Goal: Information Seeking & Learning: Learn about a topic

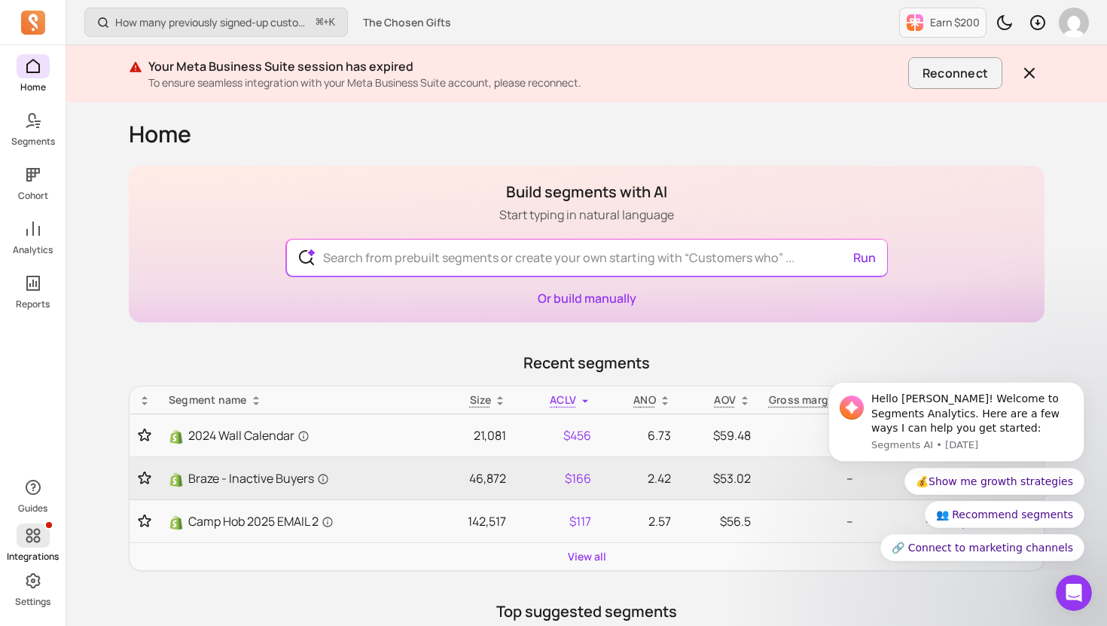
click at [34, 540] on icon at bounding box center [33, 536] width 14 height 14
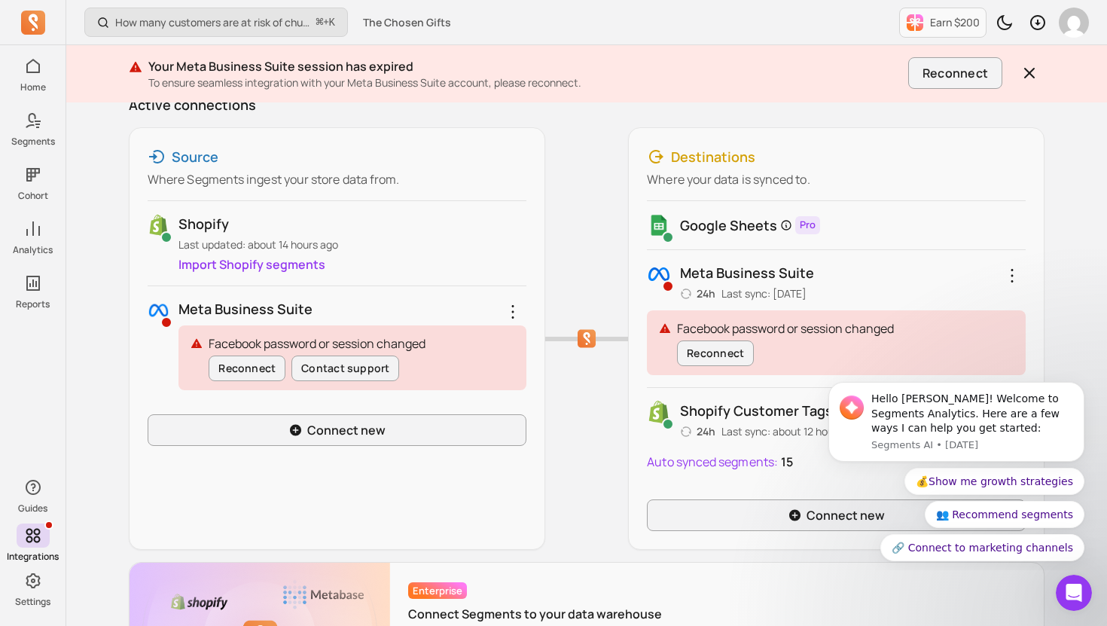
scroll to position [201, 0]
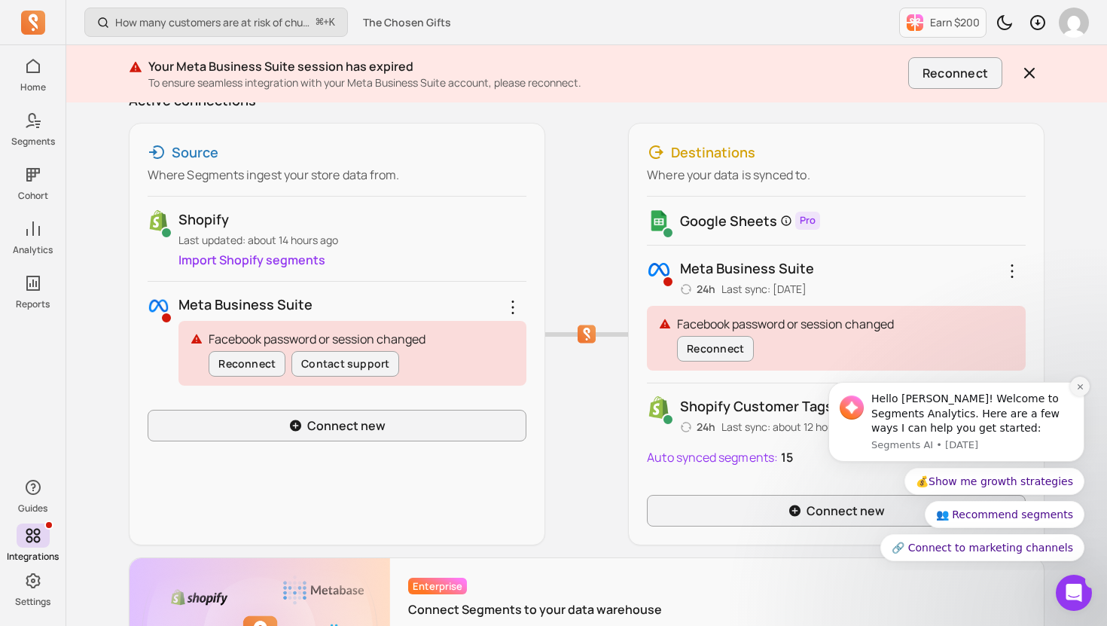
click at [1085, 384] on button "Dismiss notification" at bounding box center [1080, 387] width 20 height 20
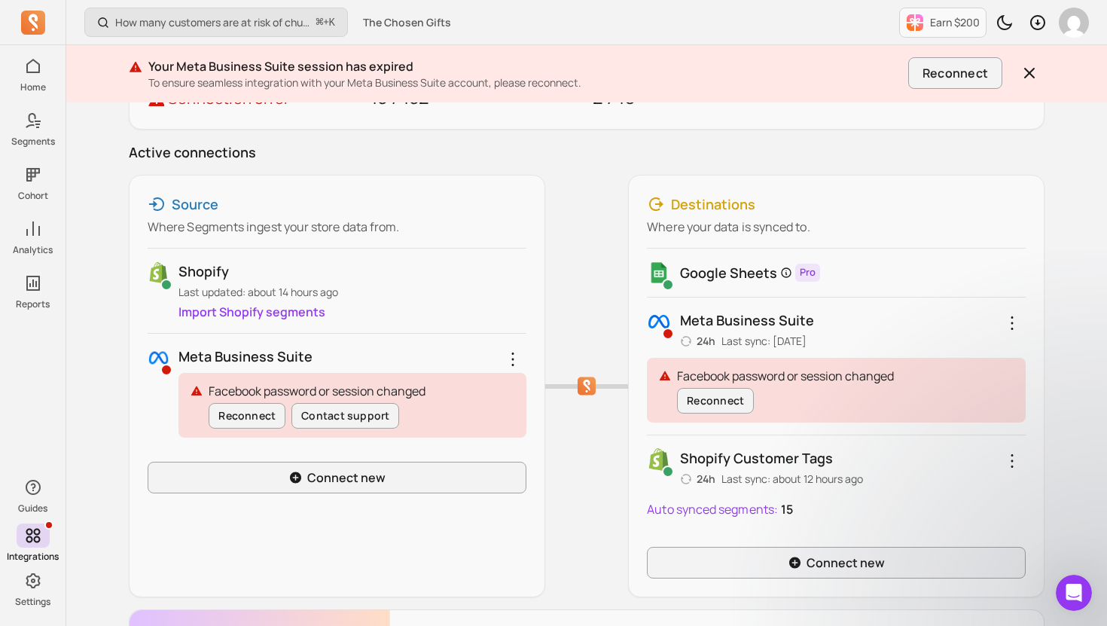
scroll to position [161, 0]
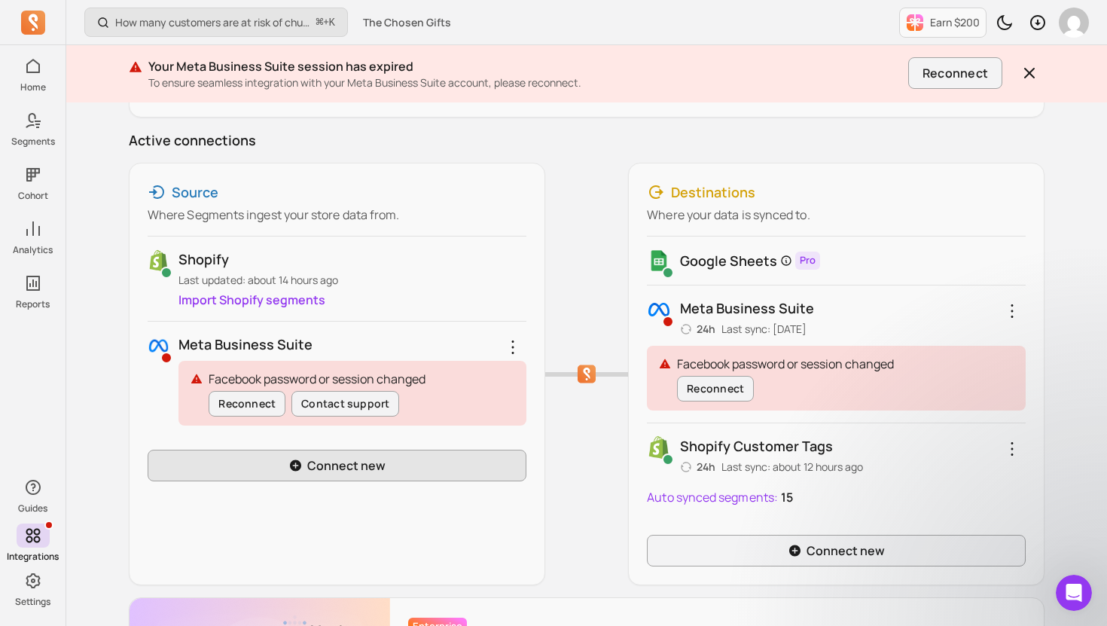
click at [392, 471] on link "Connect new" at bounding box center [337, 466] width 379 height 32
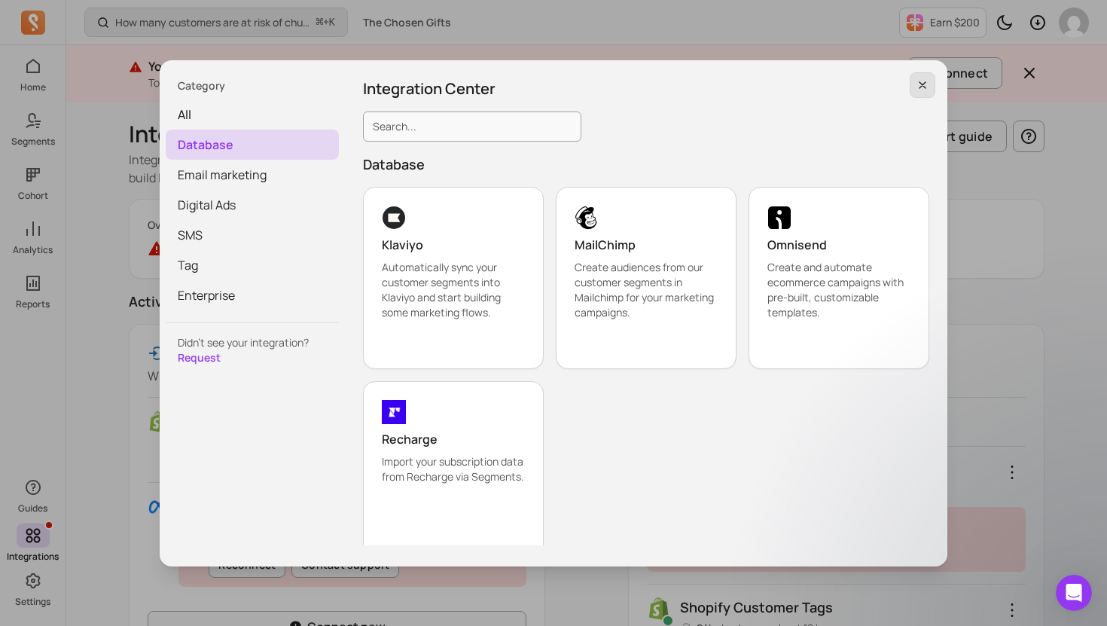
click at [922, 90] on icon "button" at bounding box center [922, 85] width 12 height 12
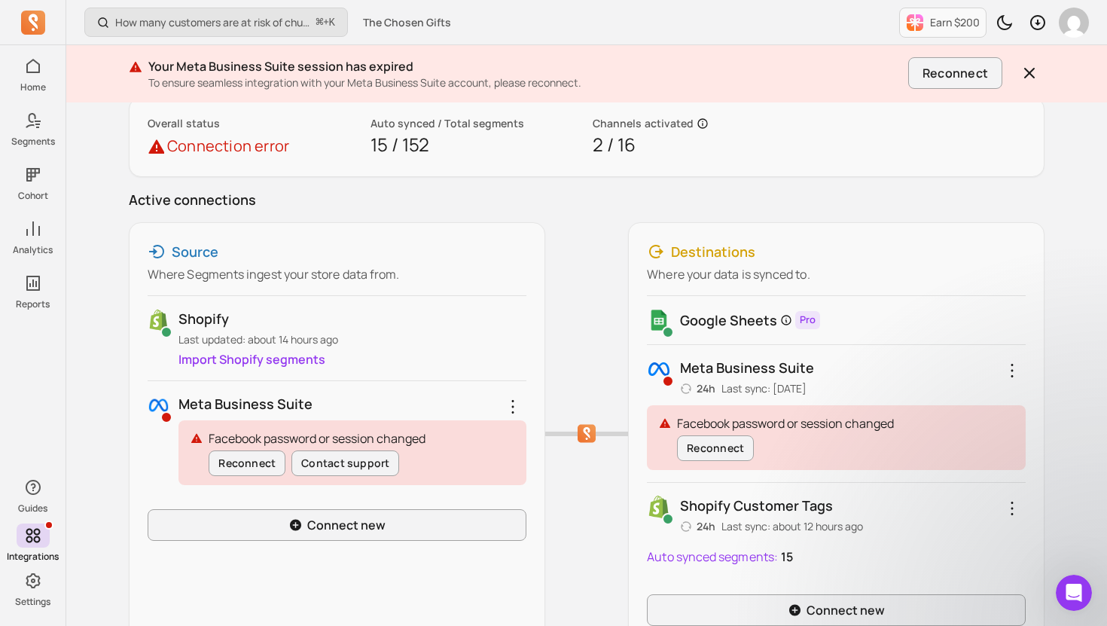
scroll to position [151, 0]
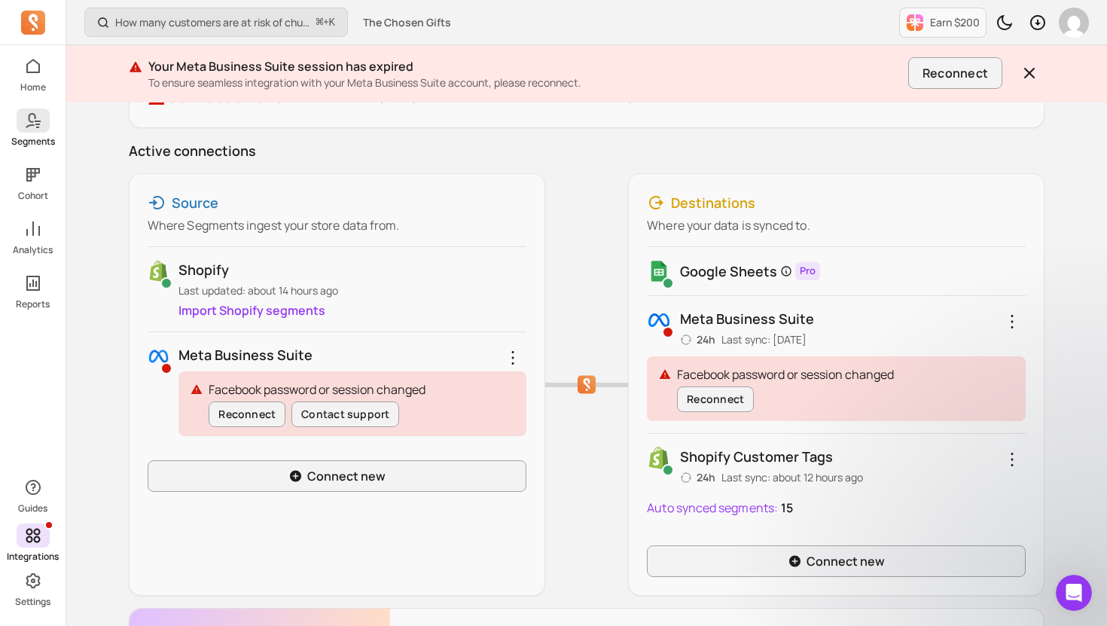
click at [41, 130] on span at bounding box center [33, 120] width 33 height 24
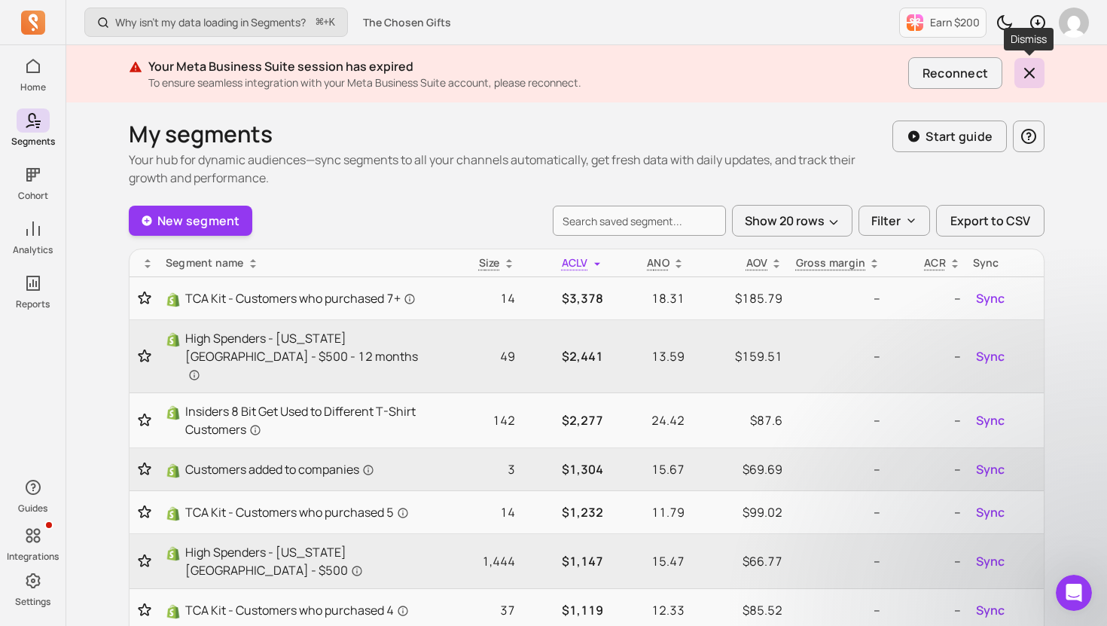
click at [1033, 73] on icon "button" at bounding box center [1029, 73] width 18 height 18
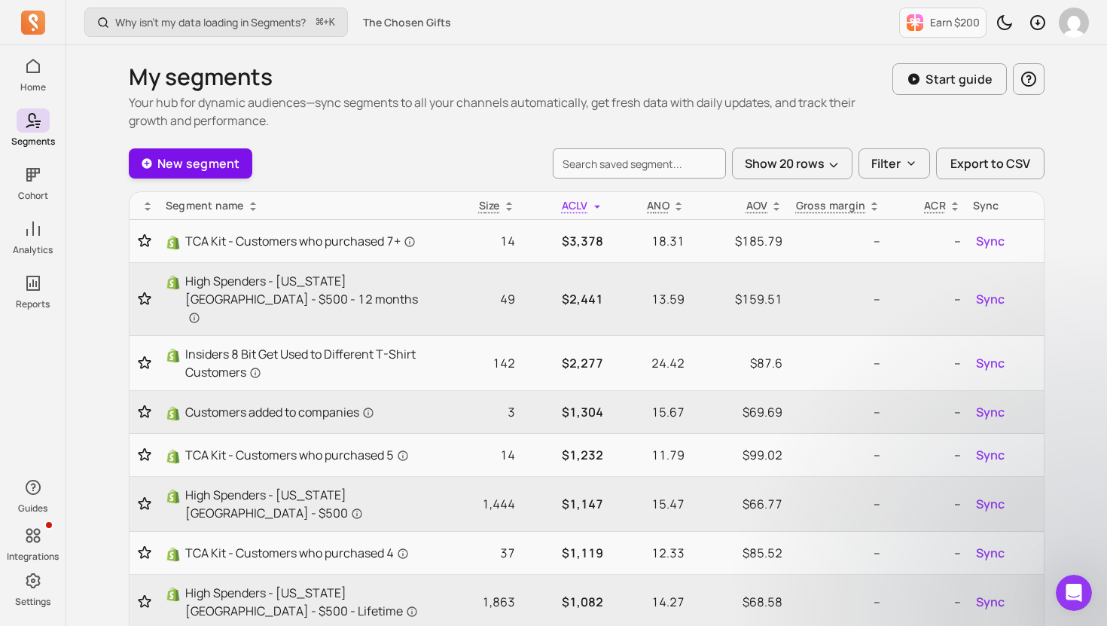
click at [231, 169] on link "New segment" at bounding box center [191, 163] width 124 height 30
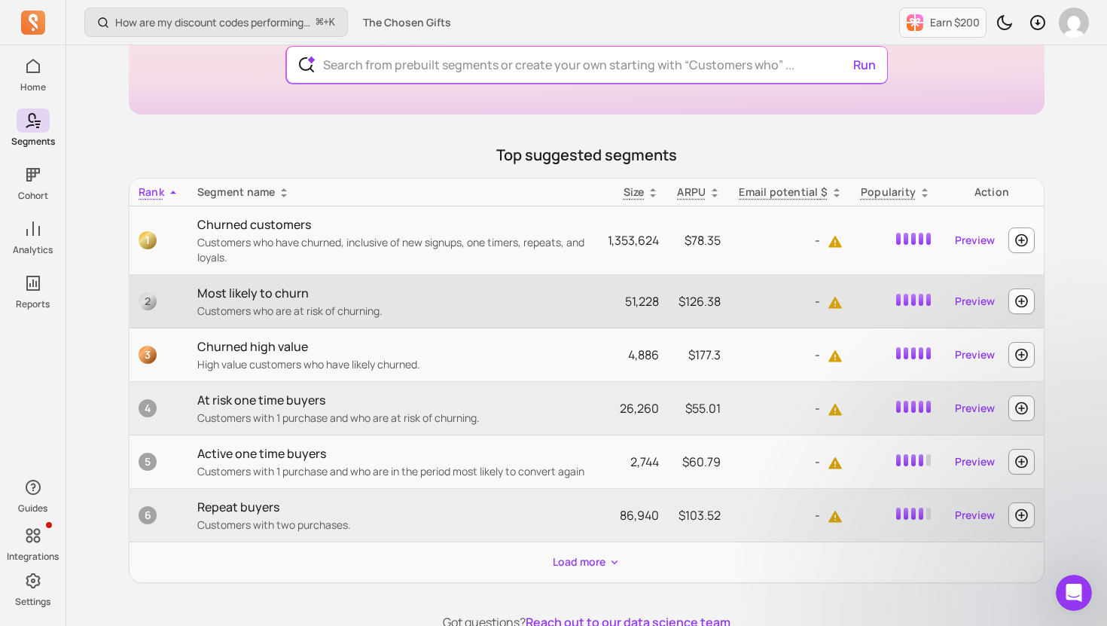
scroll to position [194, 0]
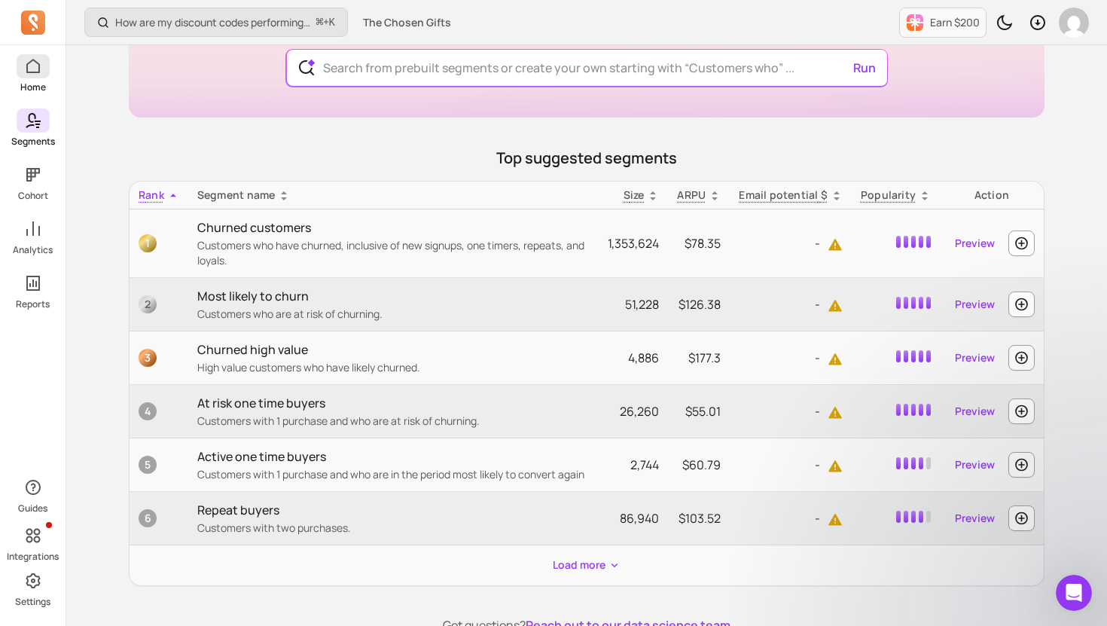
click at [41, 72] on icon at bounding box center [33, 66] width 18 height 18
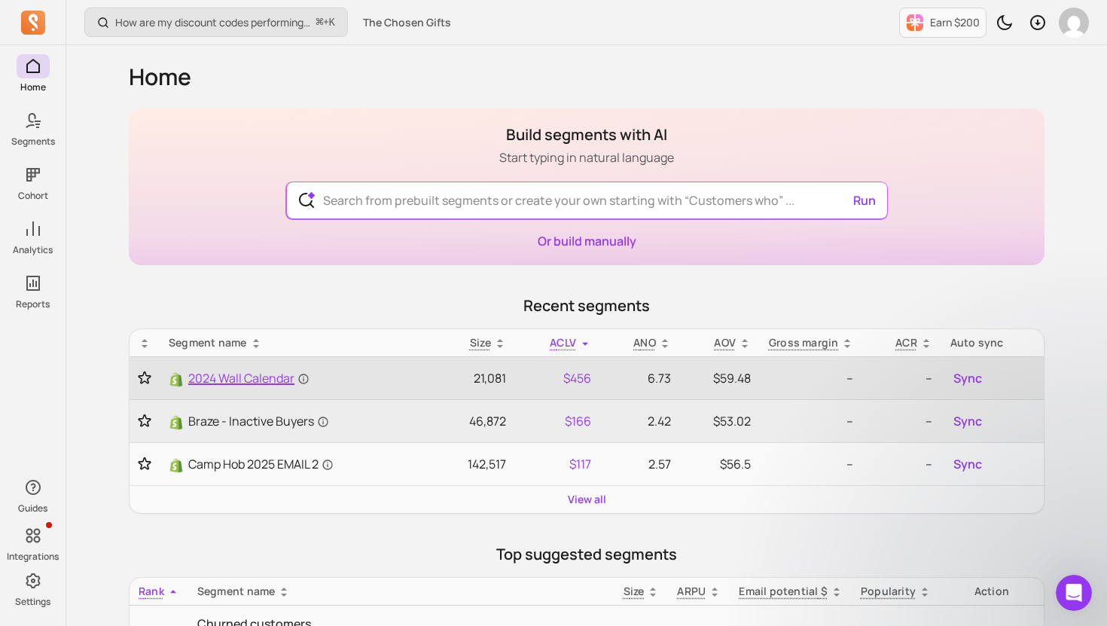
click at [375, 380] on link "2024 Wall Calendar" at bounding box center [297, 378] width 256 height 18
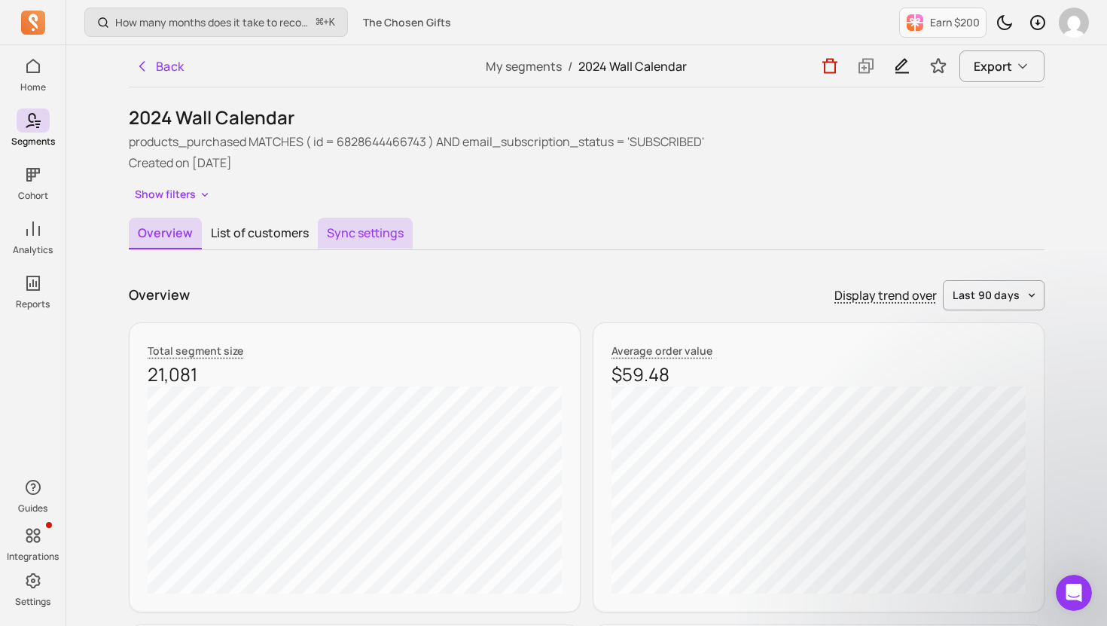
click at [371, 241] on button "Sync settings" at bounding box center [365, 234] width 95 height 32
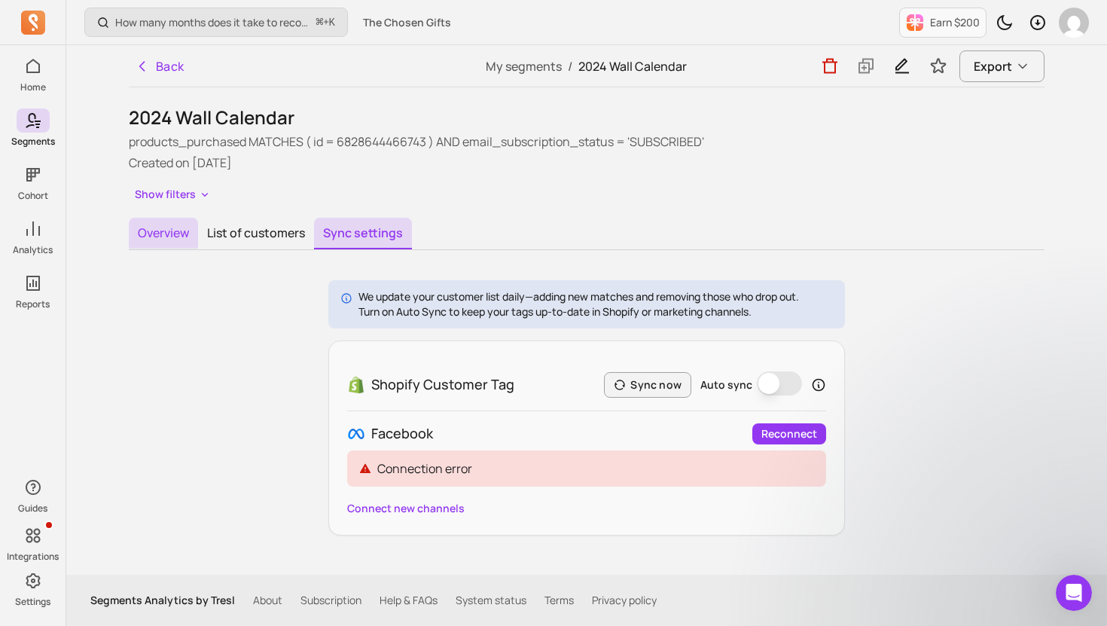
click at [153, 227] on button "Overview" at bounding box center [163, 234] width 69 height 32
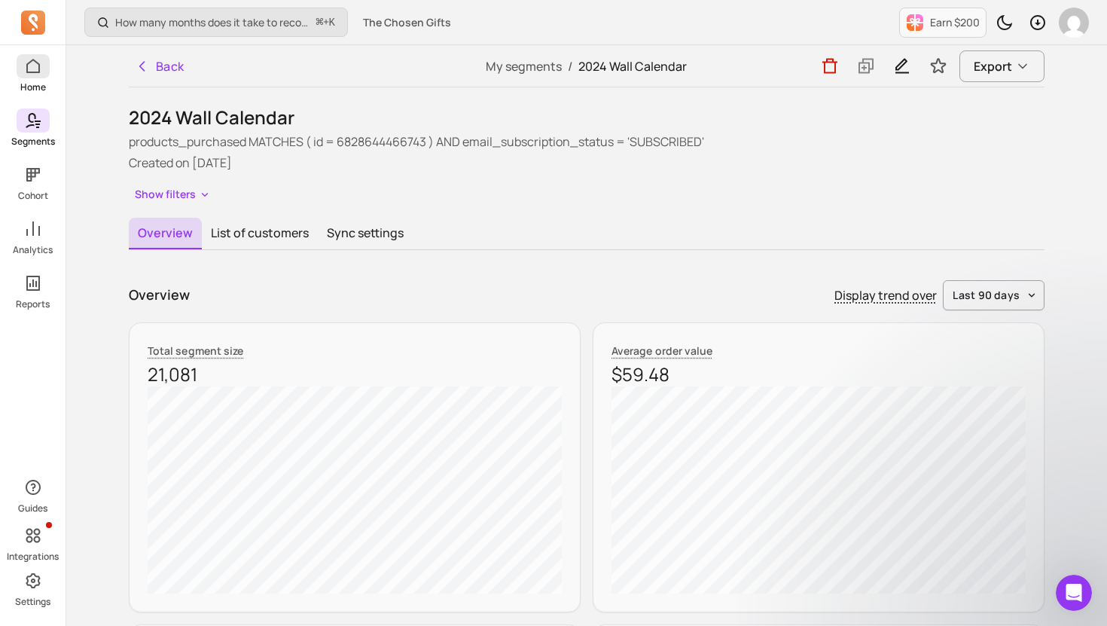
click at [36, 78] on link "Home" at bounding box center [33, 73] width 66 height 39
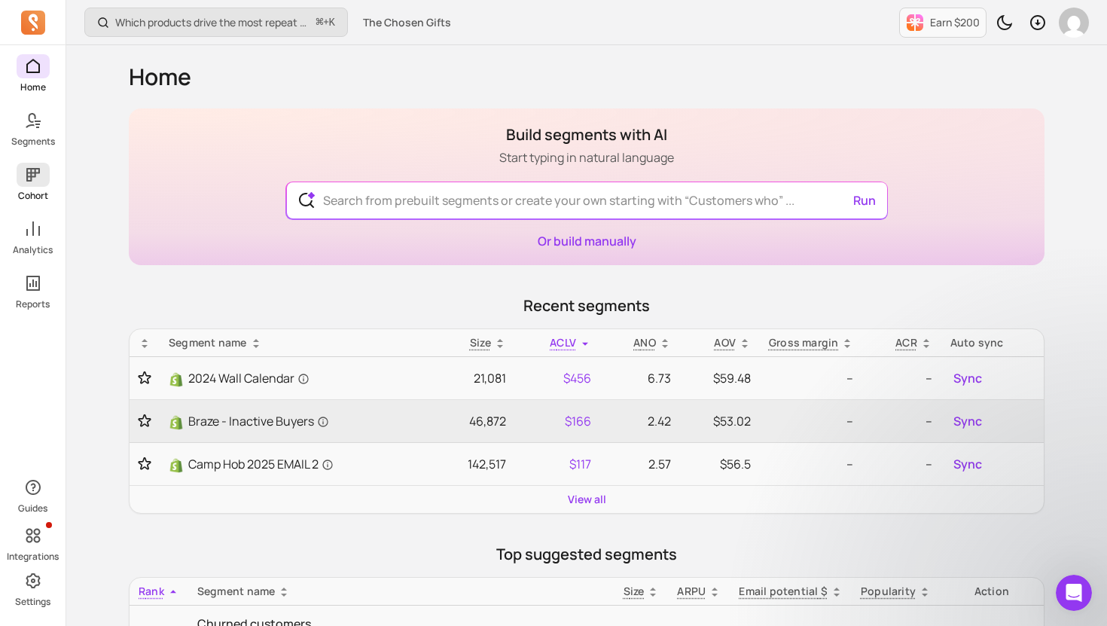
click at [41, 173] on icon at bounding box center [33, 175] width 18 height 18
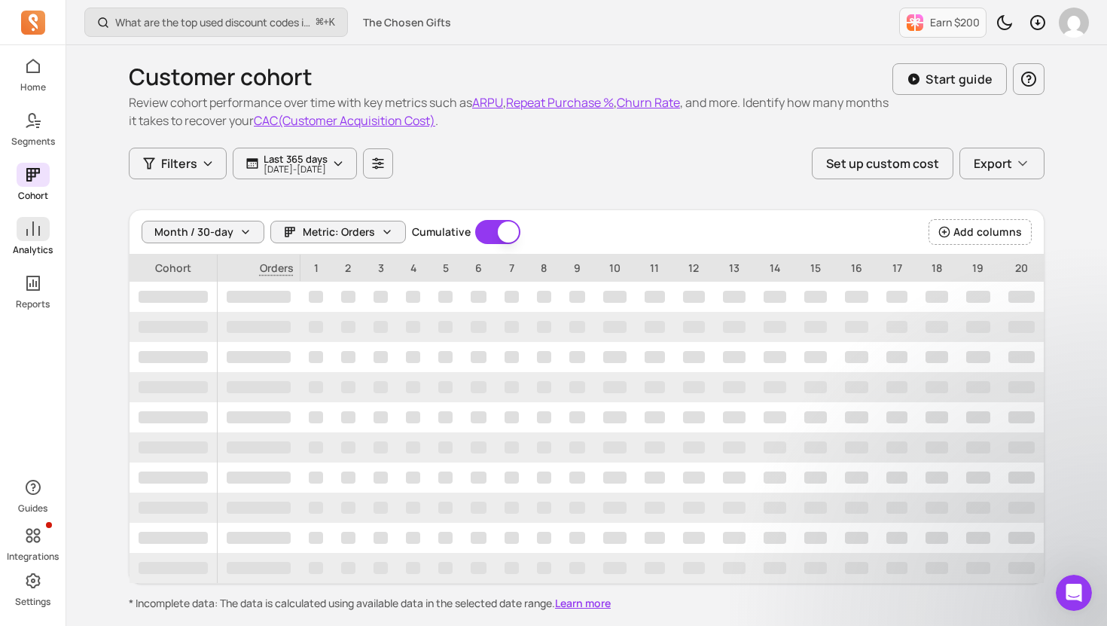
click at [40, 252] on p "Analytics" at bounding box center [33, 250] width 40 height 12
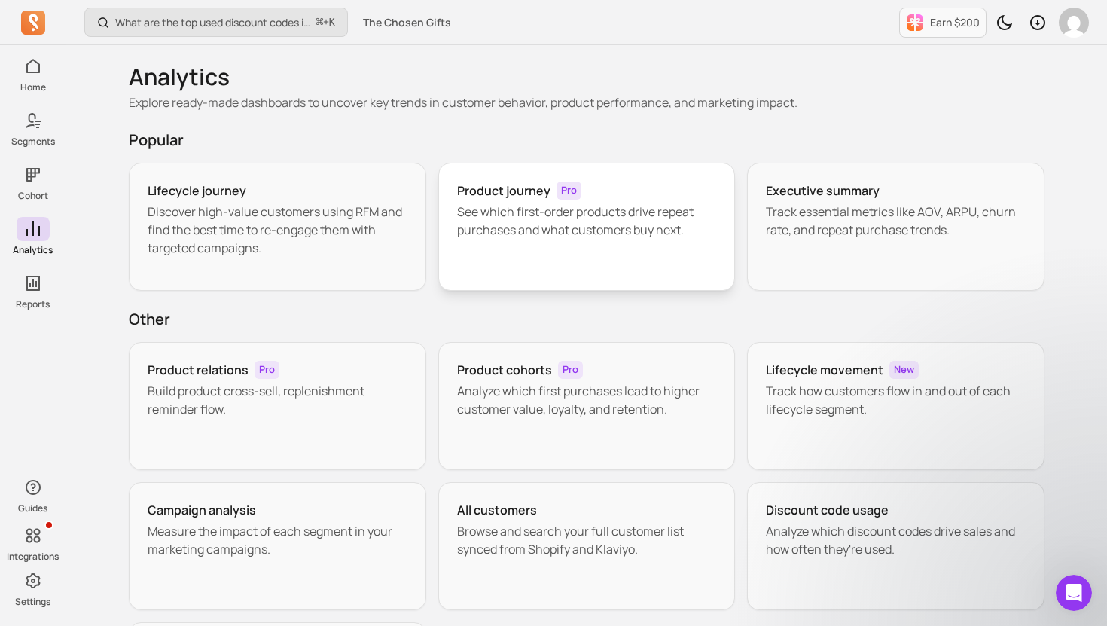
click at [524, 251] on div "Product journey Pro See which first-order products drive repeat purchases and w…" at bounding box center [586, 227] width 297 height 128
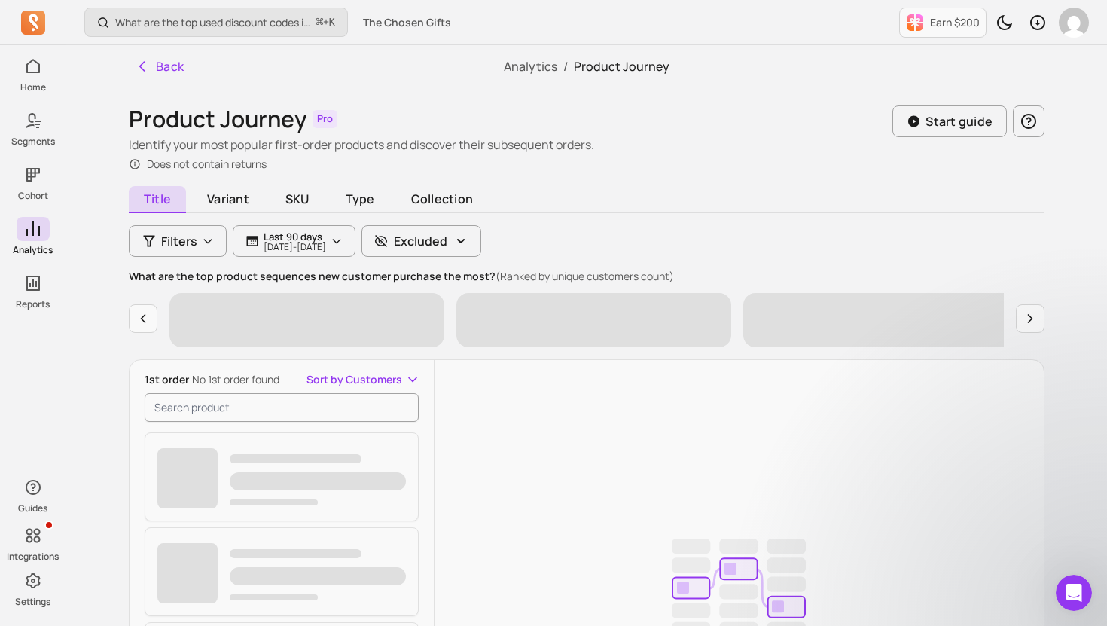
click at [524, 251] on div "Title Variant SKU Type Collection Filters Last 90 days [DATE] - [DATE] Excluded…" at bounding box center [587, 550] width 916 height 720
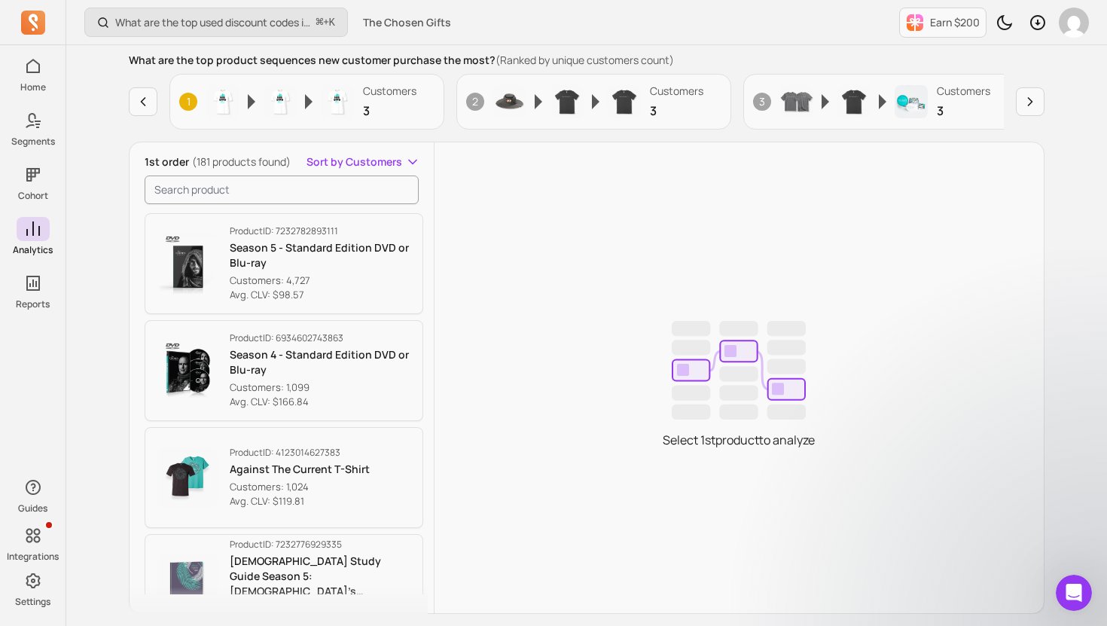
scroll to position [228, 0]
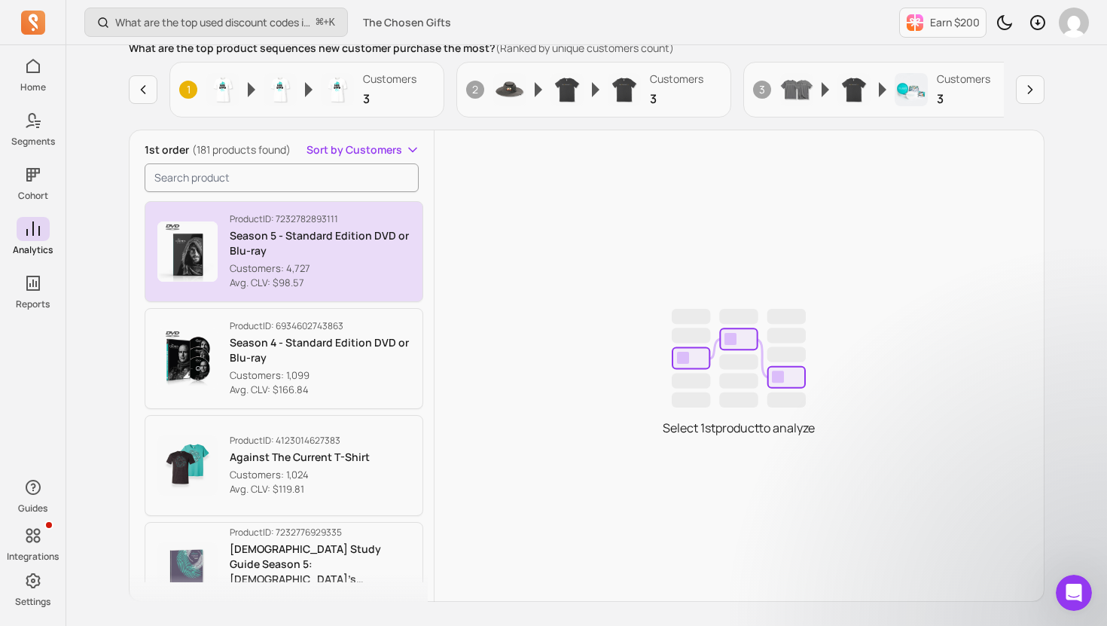
click at [300, 265] on p "Customers: 4,727" at bounding box center [320, 268] width 181 height 15
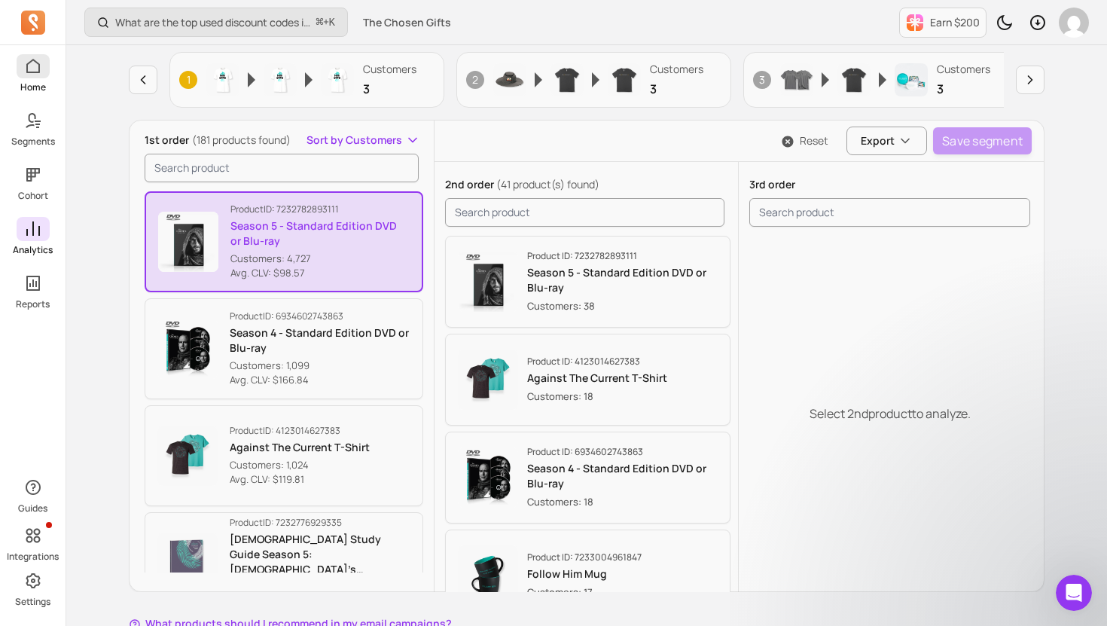
click at [41, 71] on icon at bounding box center [33, 66] width 18 height 18
